Goal: Navigation & Orientation: Find specific page/section

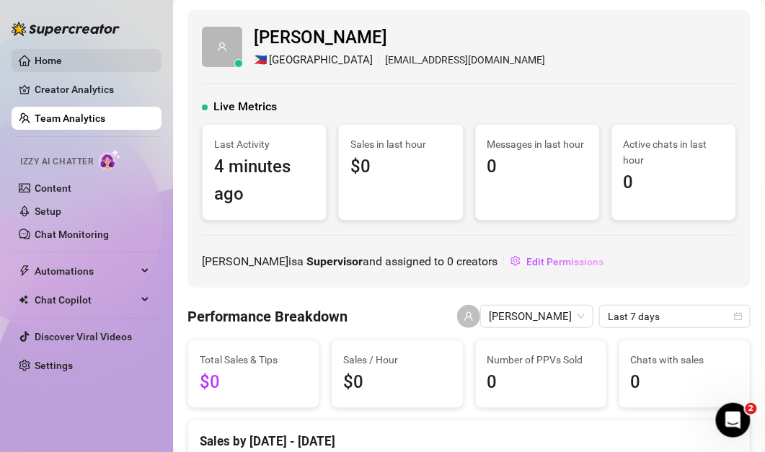
click at [62, 55] on link "Home" at bounding box center [48, 61] width 27 height 12
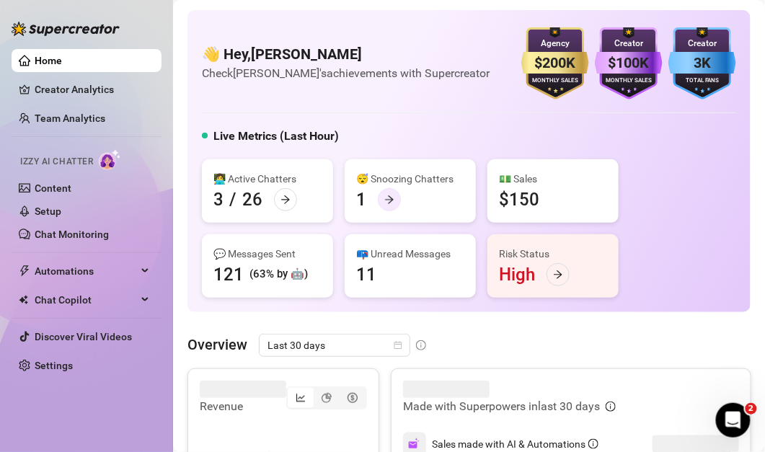
click at [385, 195] on icon "arrow-right" at bounding box center [389, 200] width 10 height 10
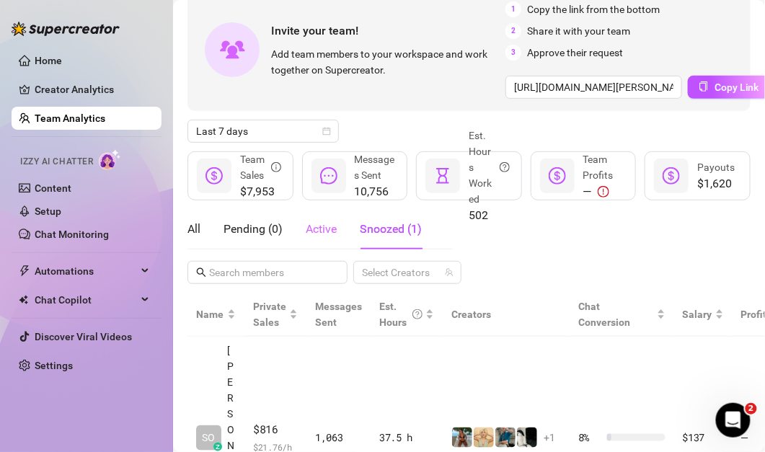
scroll to position [97, 0]
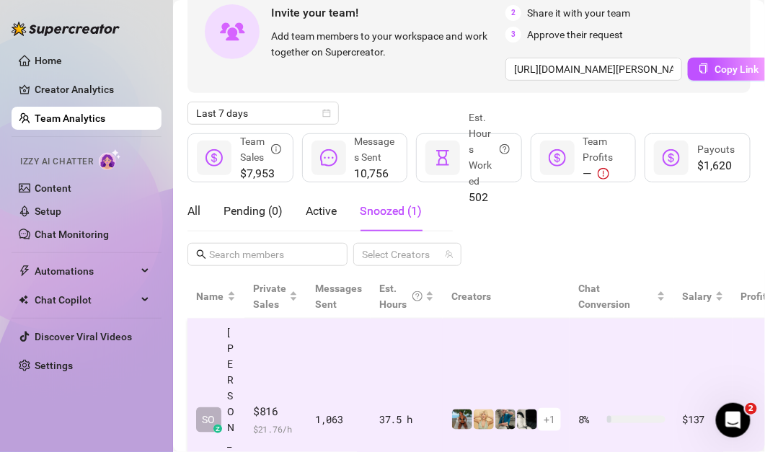
click at [318, 345] on td "1,063" at bounding box center [338, 420] width 64 height 202
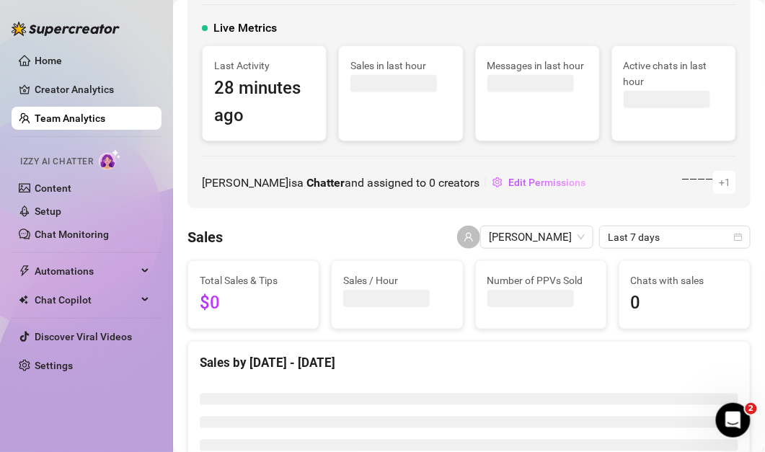
click at [318, 345] on div "Sales by [DATE] - [DATE]" at bounding box center [468, 357] width 561 height 31
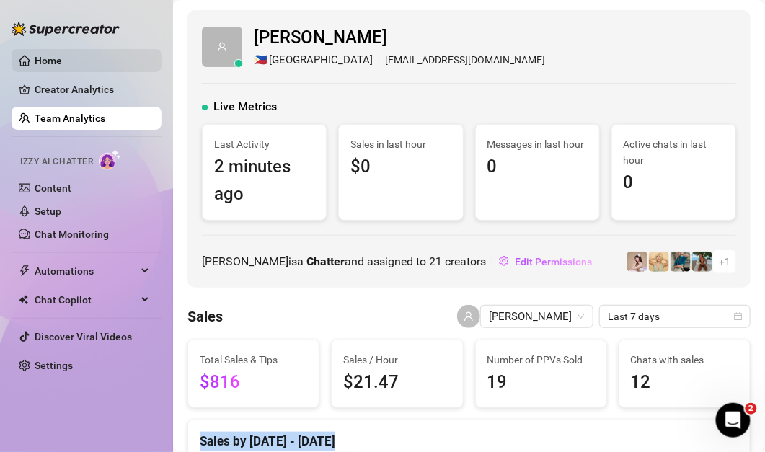
click at [62, 65] on link "Home" at bounding box center [48, 61] width 27 height 12
